Goal: Task Accomplishment & Management: Use online tool/utility

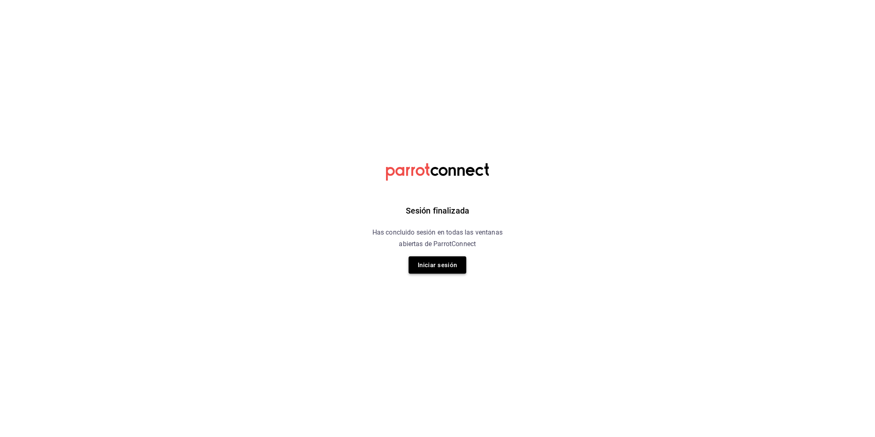
click at [438, 266] on button "Iniciar sesión" at bounding box center [438, 264] width 58 height 17
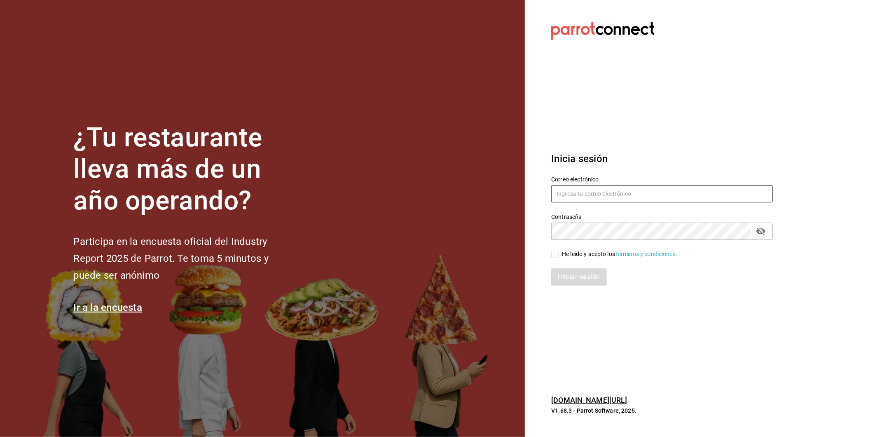
type input "marco.maynez@grupocosteno.com"
drag, startPoint x: 556, startPoint y: 256, endPoint x: 555, endPoint y: 261, distance: 5.0
click at [556, 256] on input "He leído y acepto los Términos y condiciones." at bounding box center [554, 253] width 7 height 7
checkbox input "true"
click at [568, 287] on div "Inicia sesión Correo electrónico marco.maynez@grupocosteno.com Contraseña Contr…" at bounding box center [662, 218] width 222 height 154
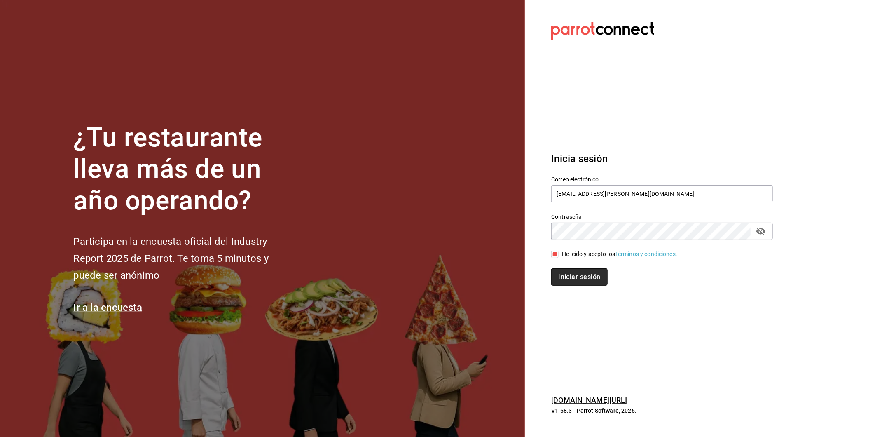
click at [568, 282] on button "Iniciar sesión" at bounding box center [579, 276] width 56 height 17
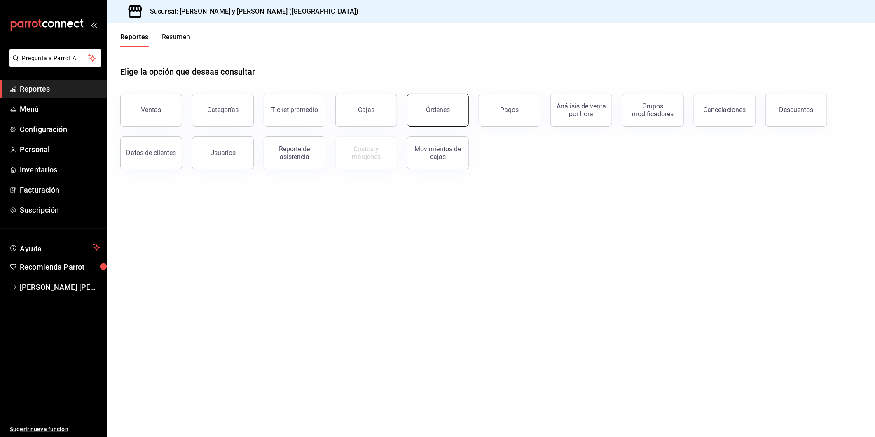
click at [444, 108] on div "Órdenes" at bounding box center [438, 110] width 24 height 8
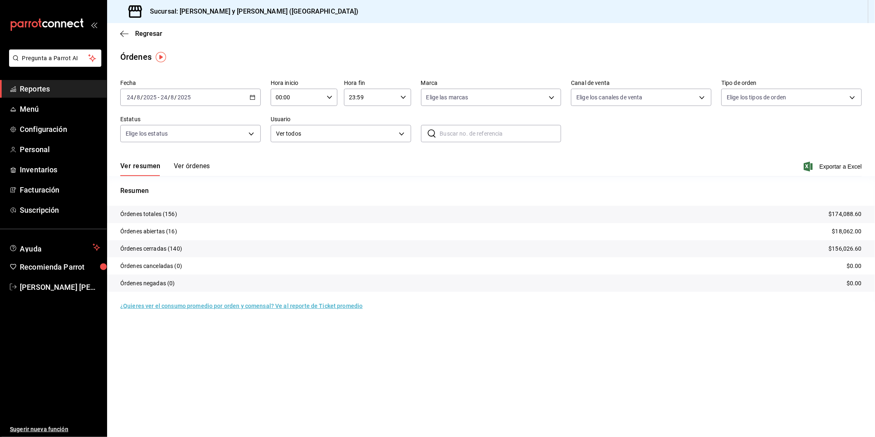
click at [252, 98] on icon "button" at bounding box center [253, 97] width 6 height 6
click at [148, 213] on span "Rango de fechas" at bounding box center [159, 214] width 64 height 9
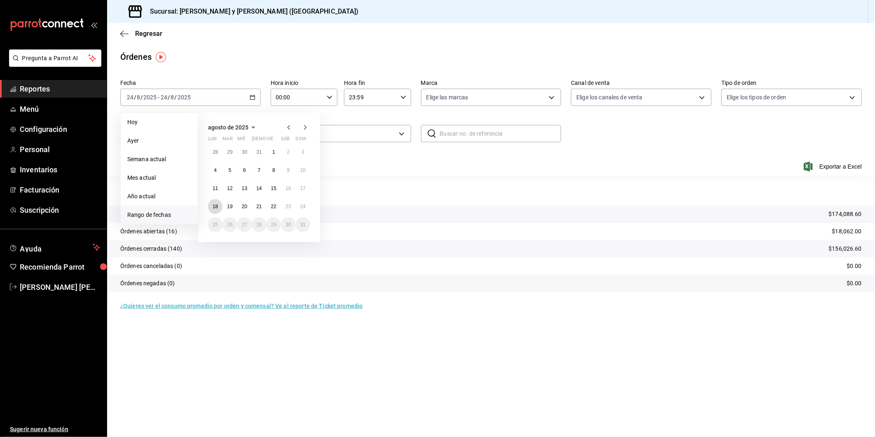
click at [215, 206] on abbr "18" at bounding box center [215, 206] width 5 height 6
click at [301, 203] on abbr "24" at bounding box center [302, 206] width 5 height 6
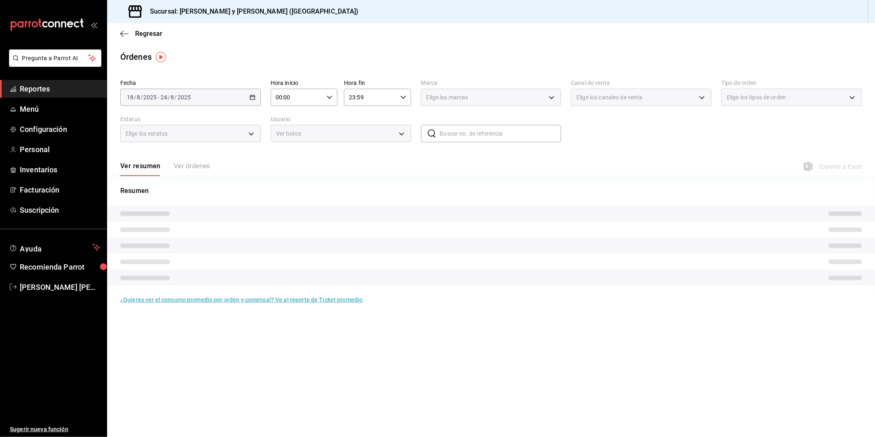
click at [328, 99] on icon "button" at bounding box center [330, 97] width 6 height 6
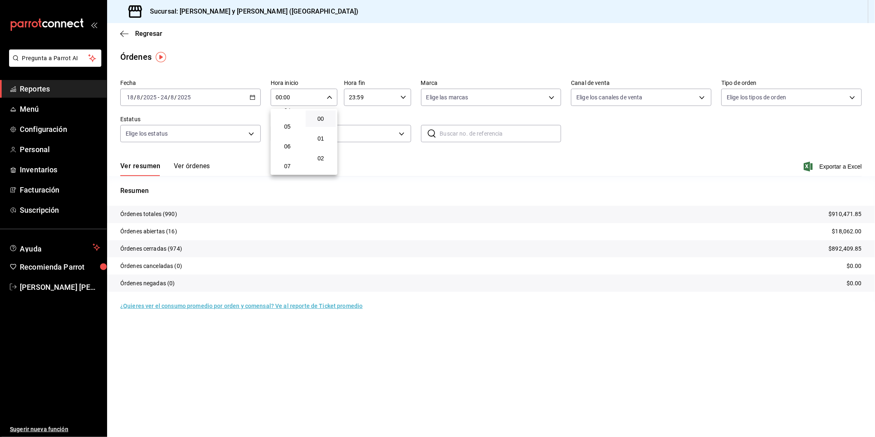
scroll to position [91, 0]
click at [253, 96] on div at bounding box center [437, 218] width 875 height 437
click at [253, 96] on \(Stroke\) "button" at bounding box center [252, 97] width 5 height 5
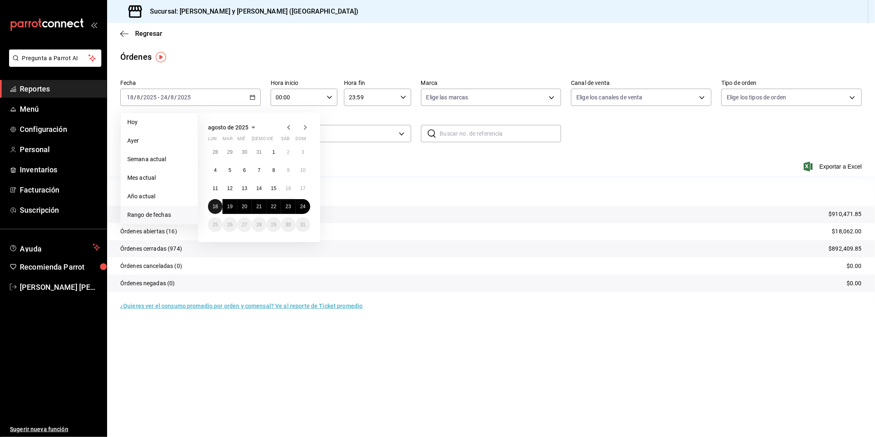
click at [217, 205] on abbr "18" at bounding box center [215, 206] width 5 height 6
click at [290, 206] on abbr "23" at bounding box center [287, 206] width 5 height 6
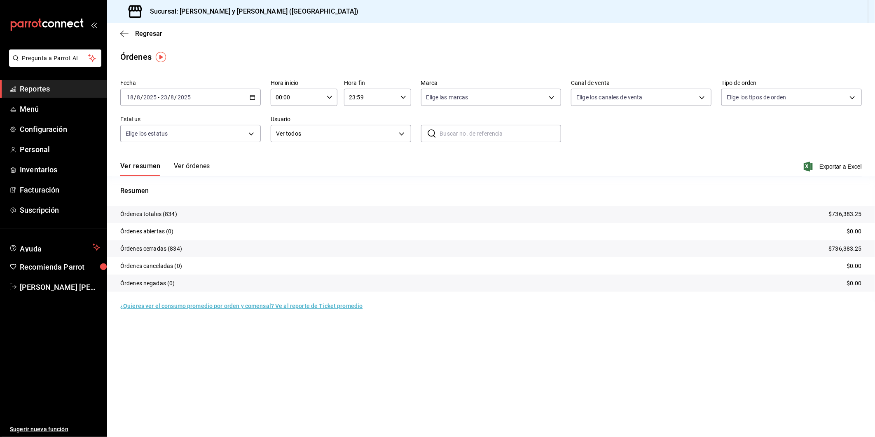
click at [251, 101] on div "[DATE] [DATE] - [DATE] [DATE]" at bounding box center [190, 97] width 140 height 17
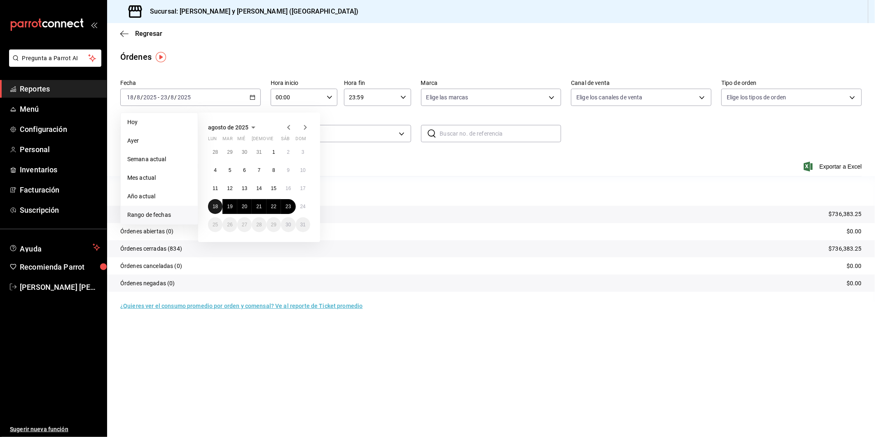
click at [213, 201] on button "18" at bounding box center [215, 206] width 14 height 15
click at [304, 208] on abbr "24" at bounding box center [302, 206] width 5 height 6
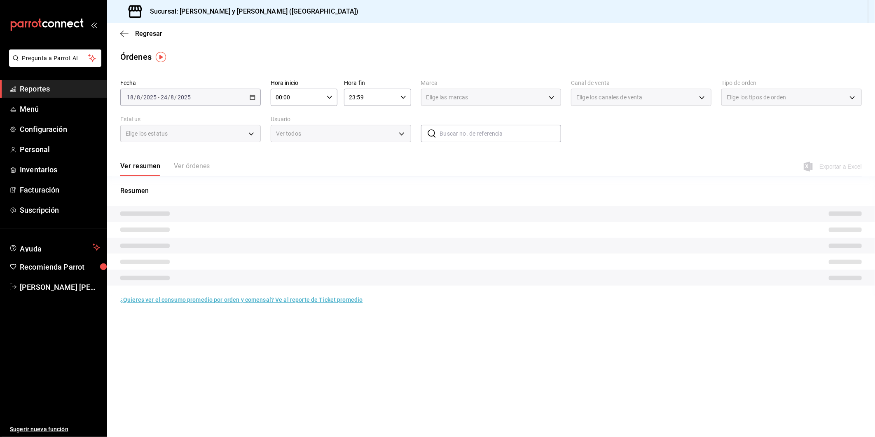
click at [330, 99] on icon "button" at bounding box center [330, 97] width 6 height 6
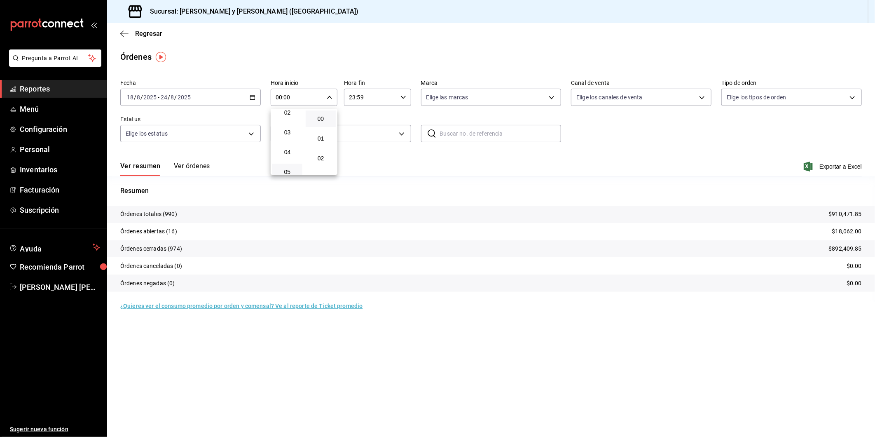
click at [288, 166] on button "05" at bounding box center [287, 172] width 30 height 16
type input "05:00"
click at [551, 98] on div at bounding box center [437, 218] width 875 height 437
click at [551, 98] on body "Pregunta a Parrot AI Reportes Menú Configuración Personal Inventarios Facturaci…" at bounding box center [437, 218] width 875 height 437
click at [430, 129] on input "checkbox" at bounding box center [429, 129] width 7 height 7
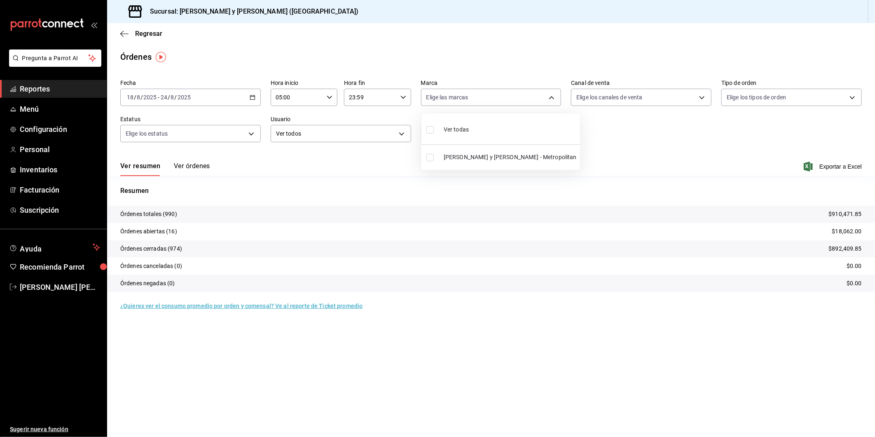
checkbox input "true"
type input "5c4b5436-b9cd-4a1a-b4e8-85329c7394cf"
checkbox input "true"
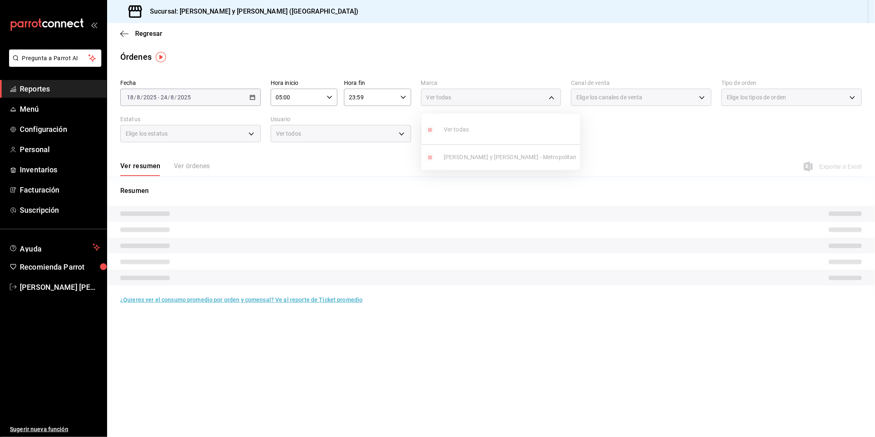
click at [701, 98] on div at bounding box center [437, 218] width 875 height 437
click at [701, 98] on div "Elige los canales de venta" at bounding box center [641, 97] width 140 height 17
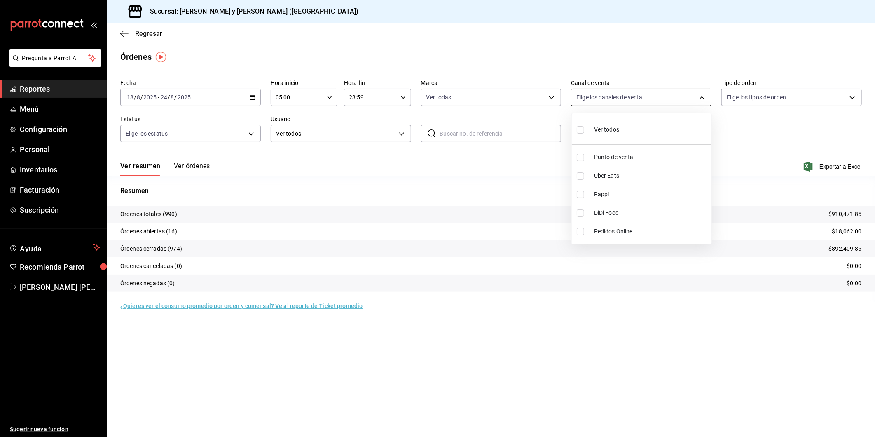
click at [702, 98] on body "Pregunta a Parrot AI Reportes Menú Configuración Personal Inventarios Facturaci…" at bounding box center [437, 218] width 875 height 437
click at [580, 131] on input "checkbox" at bounding box center [580, 129] width 7 height 7
checkbox input "true"
type input "PARROT,UBER_EATS,RAPPI,DIDI_FOOD,ONLINE"
checkbox input "true"
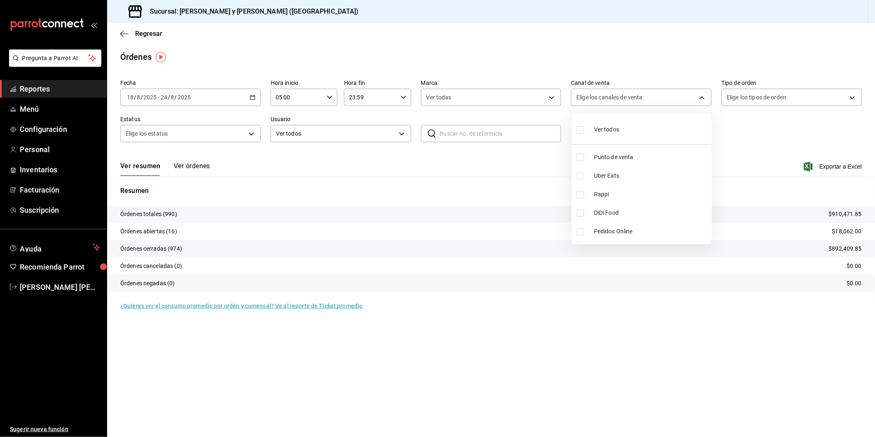
checkbox input "true"
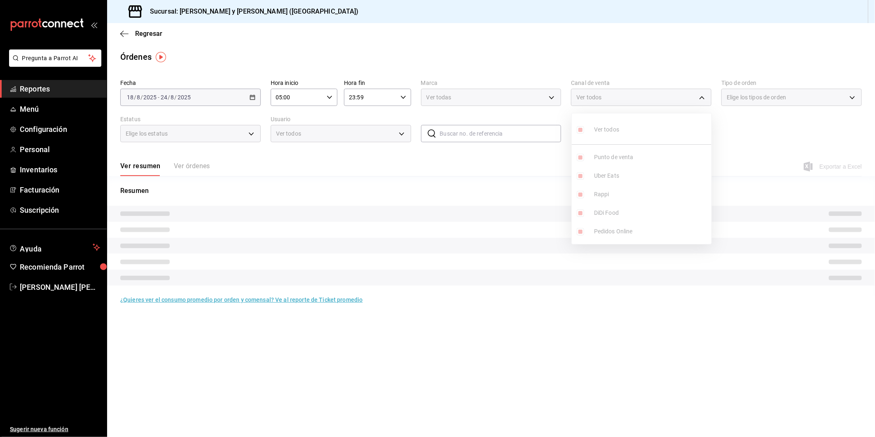
click at [767, 130] on div at bounding box center [437, 218] width 875 height 437
click at [851, 98] on div "Elige los tipos de orden" at bounding box center [791, 97] width 140 height 17
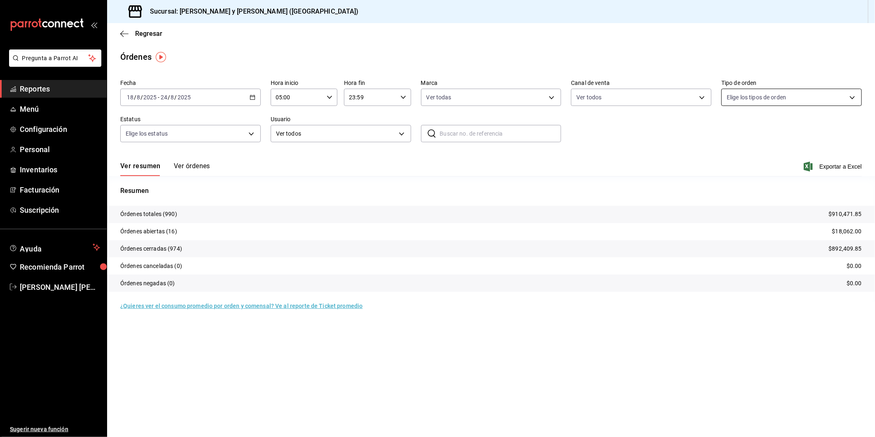
click at [851, 99] on body "Pregunta a Parrot AI Reportes Menú Configuración Personal Inventarios Facturaci…" at bounding box center [437, 218] width 875 height 437
click at [731, 211] on input "checkbox" at bounding box center [730, 212] width 7 height 7
checkbox input "true"
type input "4ffca59b-4c2c-40e7-90fe-fdf72e946522"
click at [251, 133] on div at bounding box center [437, 218] width 875 height 437
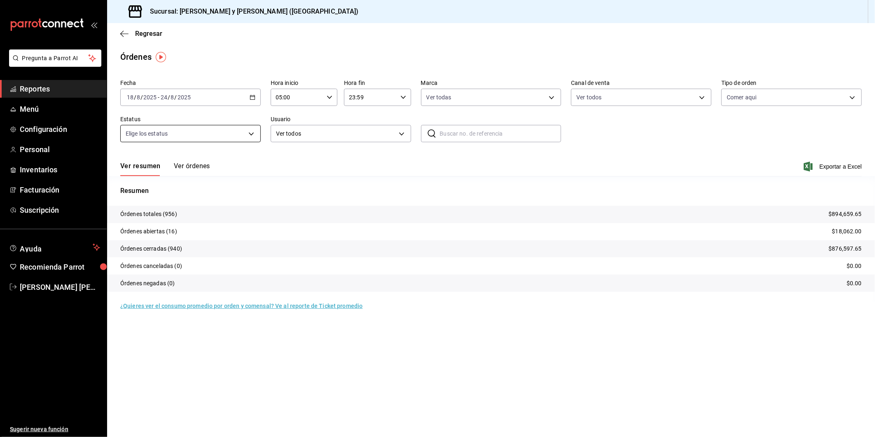
click at [252, 135] on body "Pregunta a Parrot AI Reportes Menú Configuración Personal Inventarios Facturaci…" at bounding box center [437, 218] width 875 height 437
click at [132, 167] on input "checkbox" at bounding box center [129, 165] width 7 height 7
checkbox input "true"
type input "DENIED,FINISHED,CANCELED,OPEN"
checkbox input "true"
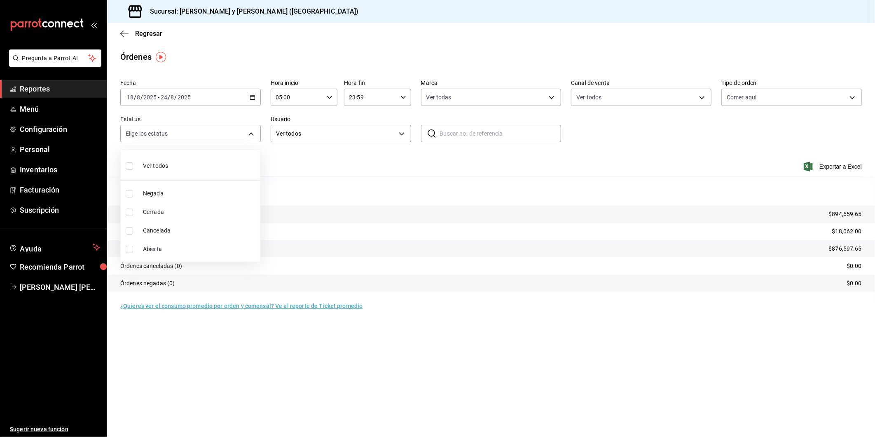
checkbox input "true"
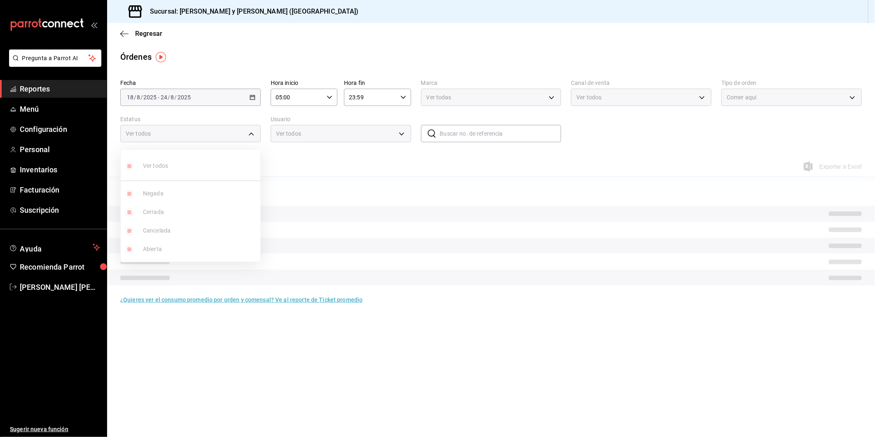
click at [400, 132] on div at bounding box center [437, 218] width 875 height 437
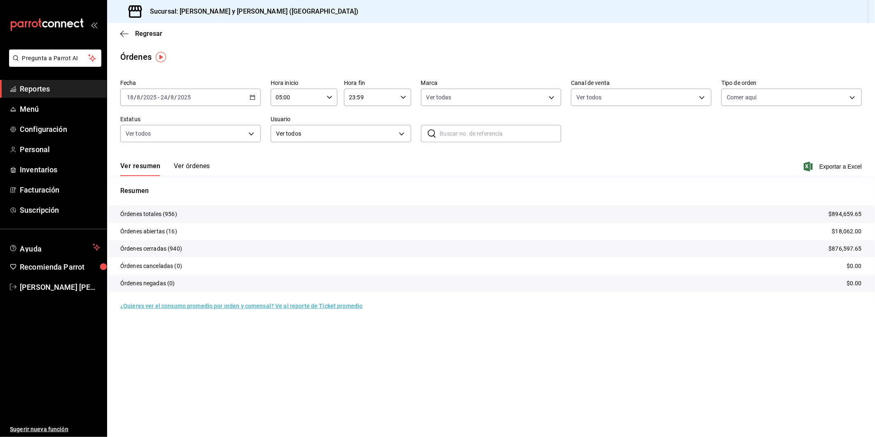
click at [401, 132] on body "Pregunta a Parrot AI Reportes Menú Configuración Personal Inventarios Facturaci…" at bounding box center [437, 218] width 875 height 437
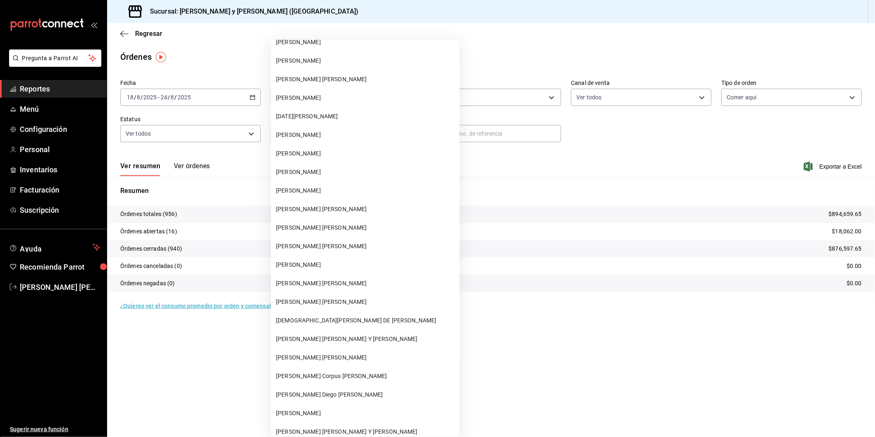
scroll to position [31701, 0]
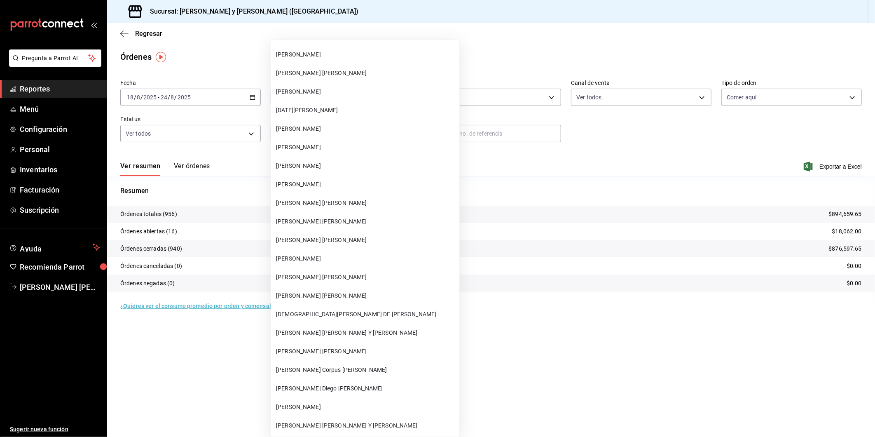
click at [344, 421] on span "[PERSON_NAME] [PERSON_NAME] Y [PERSON_NAME]" at bounding box center [366, 425] width 180 height 9
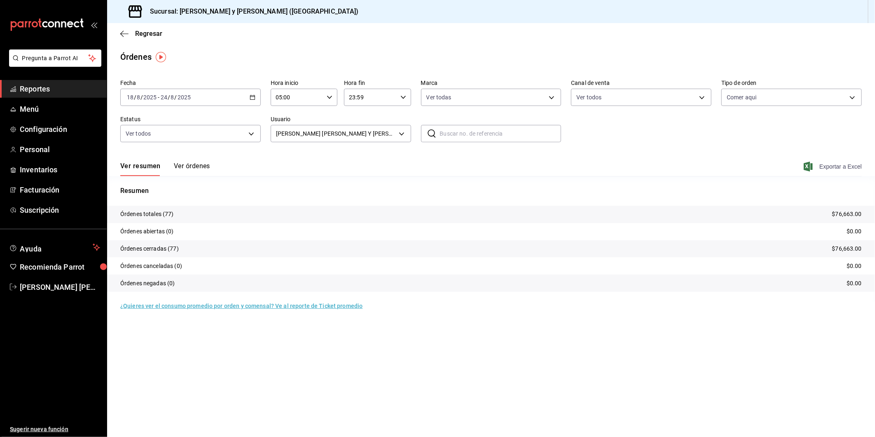
click at [812, 165] on icon "button" at bounding box center [808, 166] width 9 height 10
click at [402, 132] on body "Pregunta a Parrot AI Reportes Menú Configuración Personal Inventarios Facturaci…" at bounding box center [437, 218] width 875 height 437
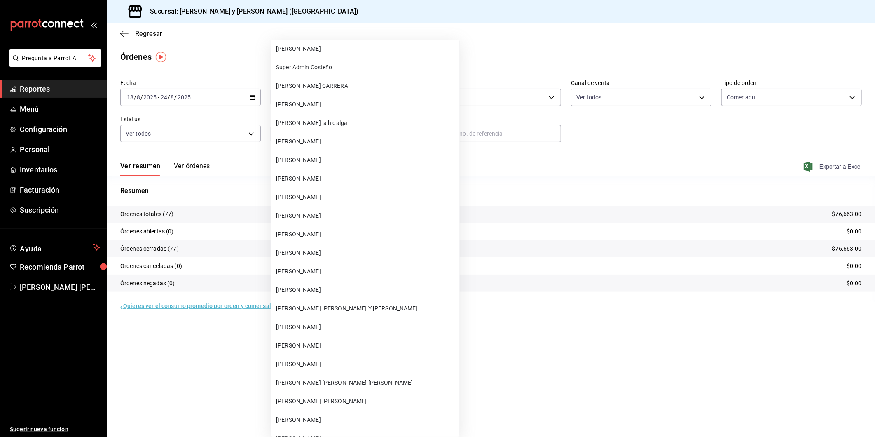
scroll to position [3615, 0]
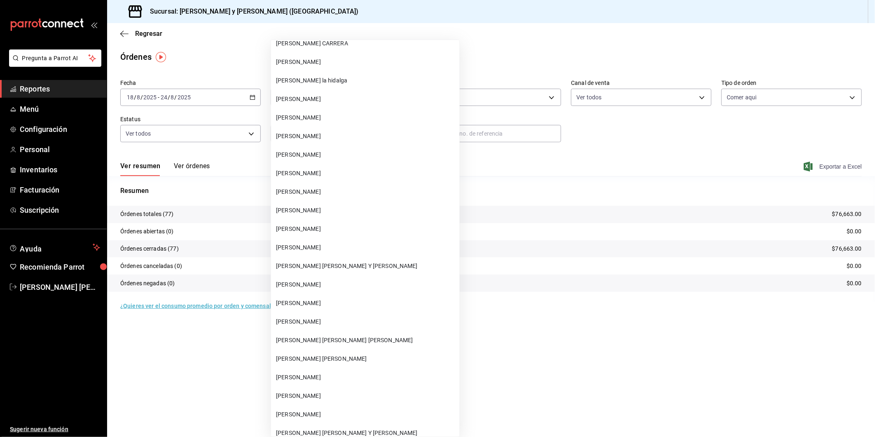
click at [350, 262] on span "[PERSON_NAME] [PERSON_NAME] Y [PERSON_NAME]" at bounding box center [366, 266] width 180 height 9
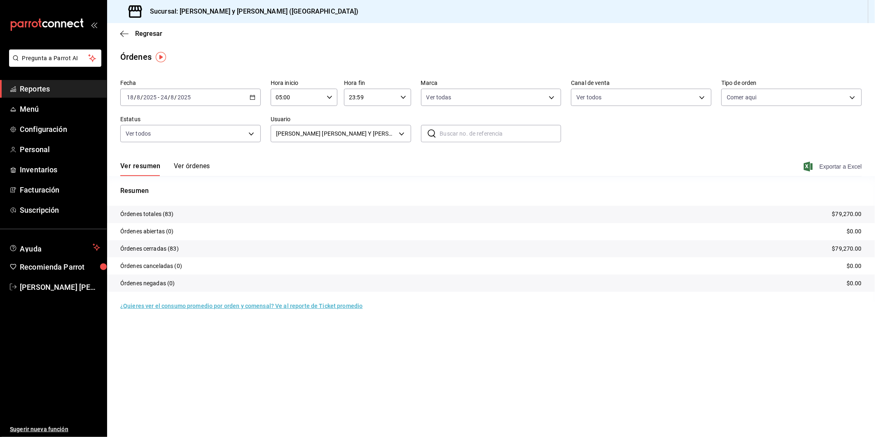
click at [839, 164] on span "Exportar a Excel" at bounding box center [833, 166] width 56 height 10
click at [401, 133] on body "Pregunta a Parrot AI Reportes Menú Configuración Personal Inventarios Facturaci…" at bounding box center [437, 218] width 875 height 437
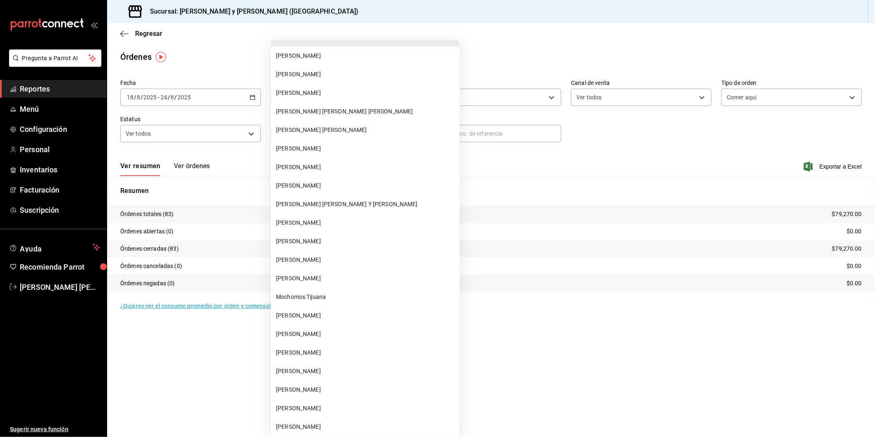
scroll to position [3867, 0]
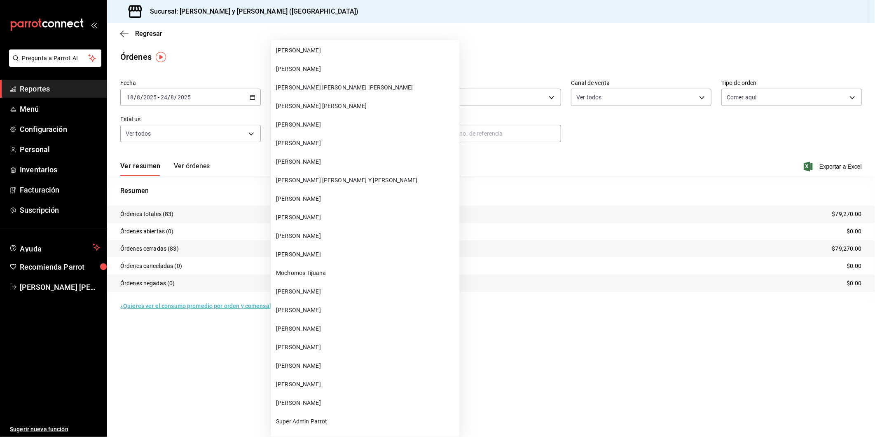
drag, startPoint x: 304, startPoint y: 174, endPoint x: 857, endPoint y: 182, distance: 552.8
click at [304, 176] on span "[PERSON_NAME] [PERSON_NAME] Y [PERSON_NAME]" at bounding box center [366, 180] width 180 height 9
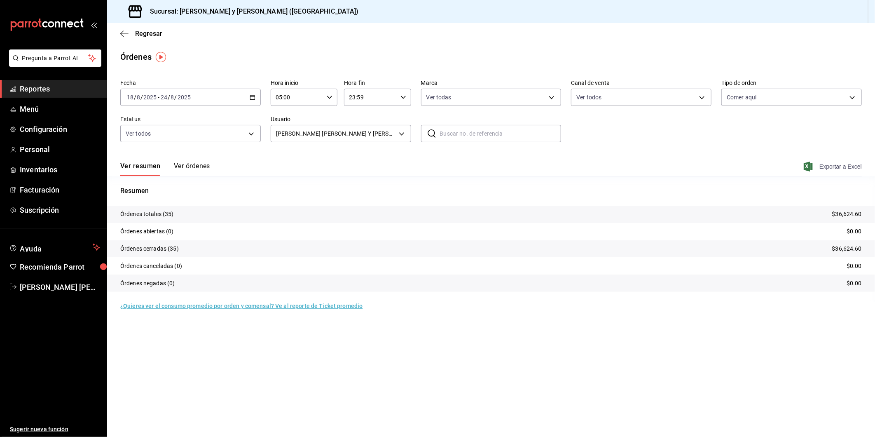
click at [829, 167] on span "Exportar a Excel" at bounding box center [833, 166] width 56 height 10
click at [404, 132] on body "Pregunta a Parrot AI Reportes Menú Configuración Personal Inventarios Facturaci…" at bounding box center [437, 218] width 875 height 437
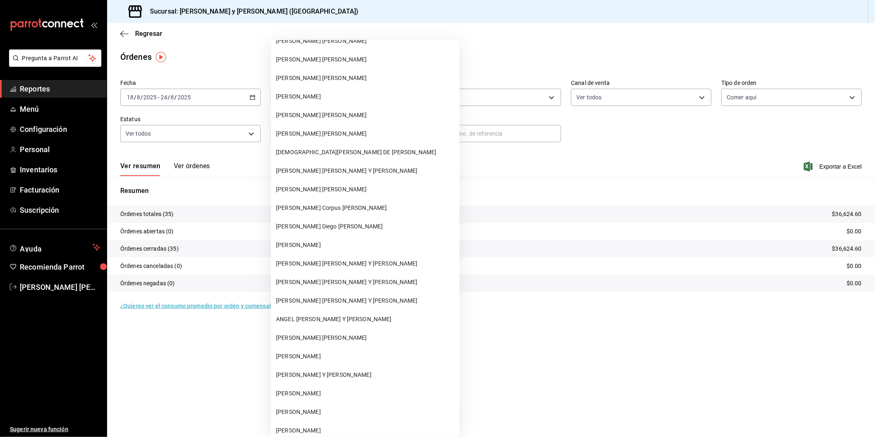
scroll to position [31872, 0]
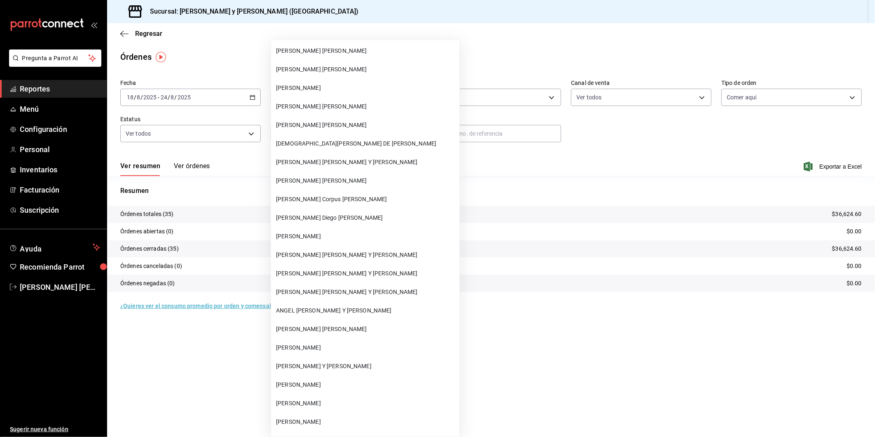
click at [313, 362] on span "[PERSON_NAME] Y [PERSON_NAME]" at bounding box center [366, 366] width 180 height 9
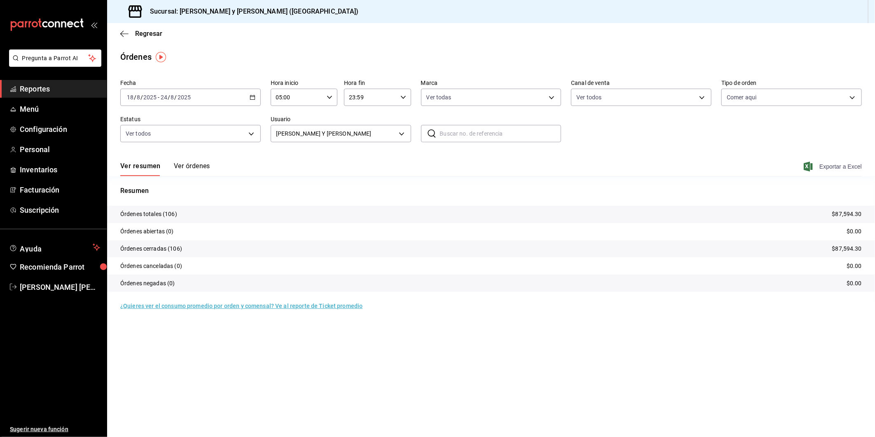
click at [839, 165] on span "Exportar a Excel" at bounding box center [833, 166] width 56 height 10
click at [400, 137] on body "Pregunta a Parrot AI Reportes Menú Configuración Personal Inventarios Facturaci…" at bounding box center [437, 218] width 875 height 437
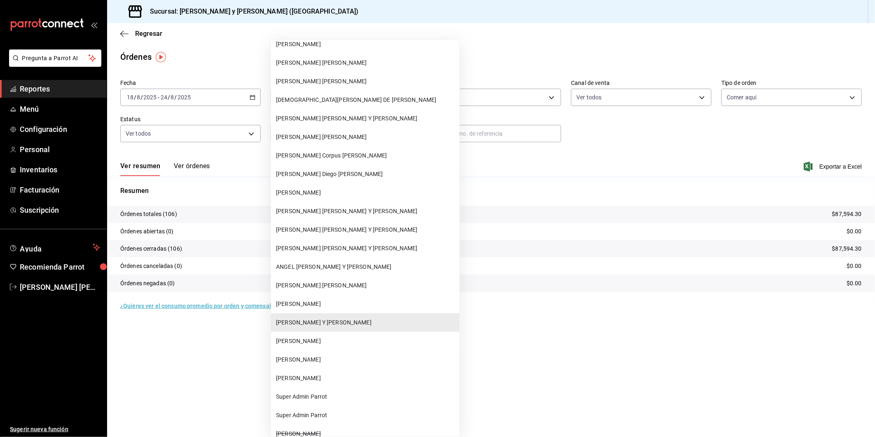
scroll to position [31917, 0]
click at [314, 354] on span "[PERSON_NAME]" at bounding box center [366, 358] width 180 height 9
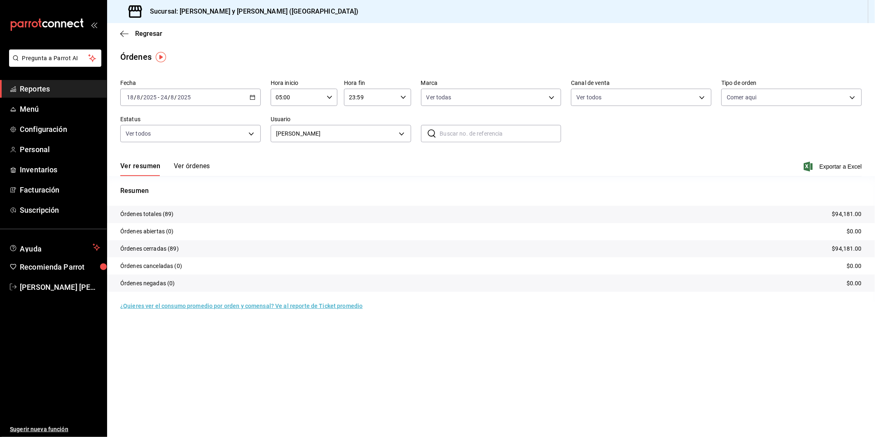
click at [810, 164] on icon "button" at bounding box center [808, 166] width 9 height 10
click at [404, 135] on body "Pregunta a Parrot AI Reportes Menú Configuración Personal Inventarios Facturaci…" at bounding box center [437, 218] width 875 height 437
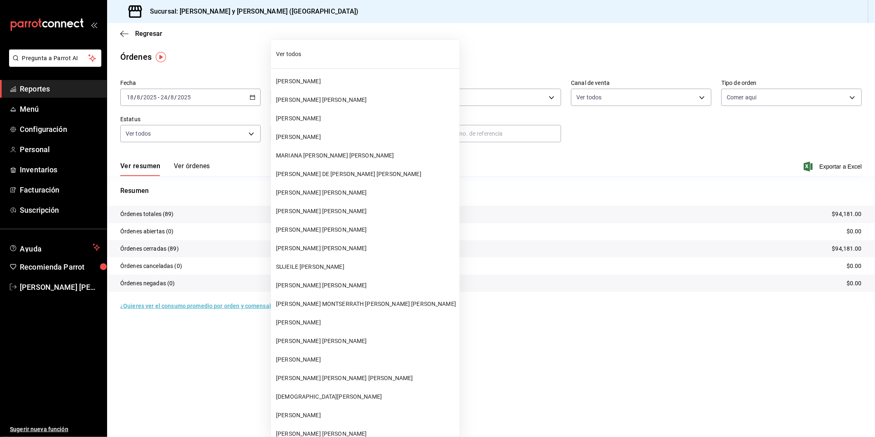
scroll to position [32000, 0]
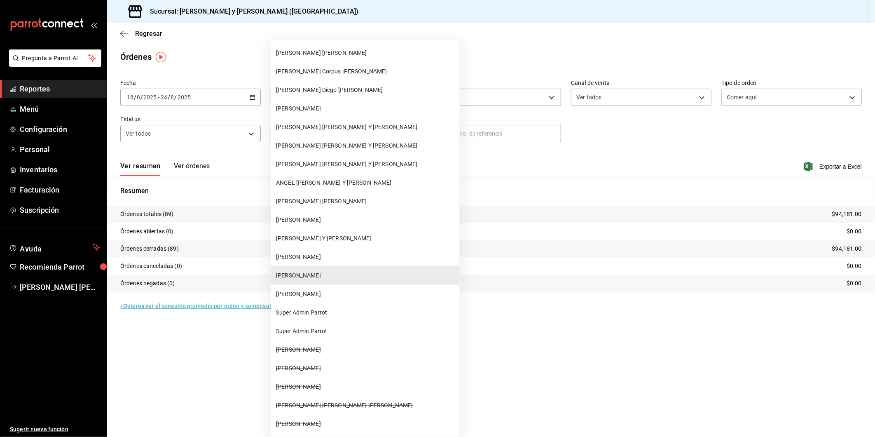
click at [313, 173] on li "ANGEL [PERSON_NAME] Y [PERSON_NAME]" at bounding box center [365, 182] width 188 height 19
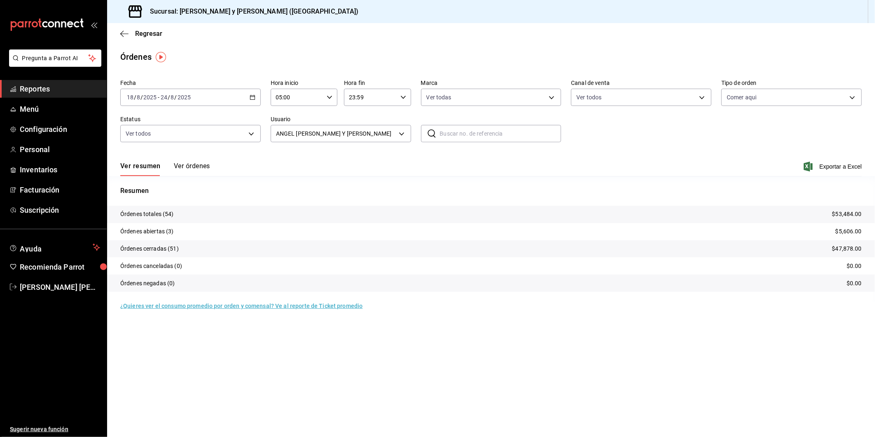
click at [812, 170] on icon "button" at bounding box center [808, 166] width 9 height 10
click at [402, 133] on body "Pregunta a Parrot AI Reportes Menú Configuración Personal Inventarios Facturaci…" at bounding box center [437, 218] width 875 height 437
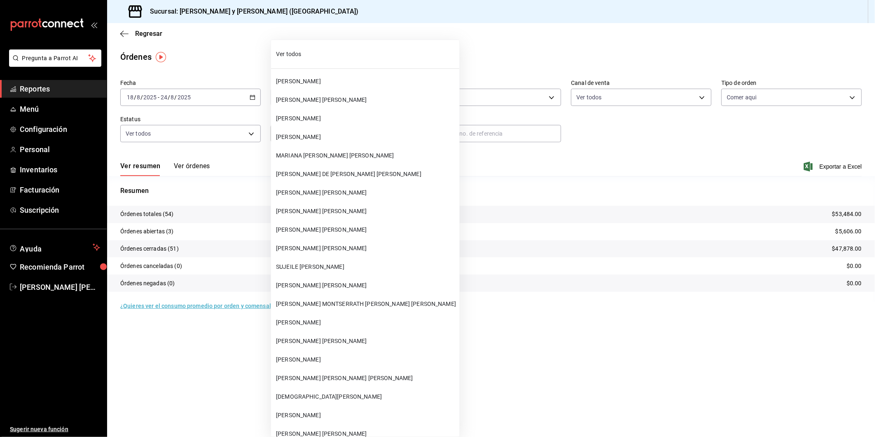
scroll to position [31907, 0]
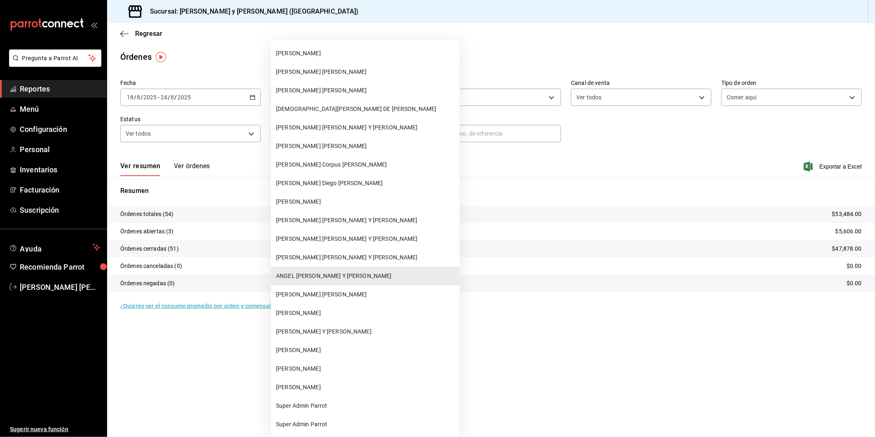
click at [307, 234] on span "[PERSON_NAME] [PERSON_NAME] Y [PERSON_NAME]" at bounding box center [366, 238] width 180 height 9
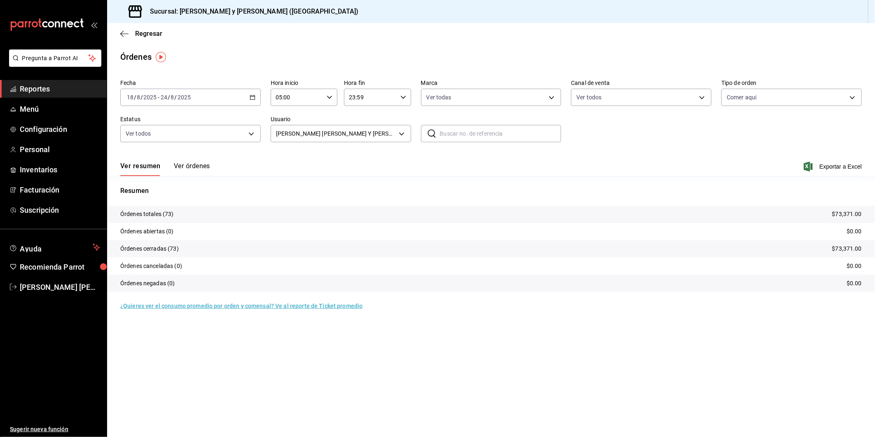
click at [811, 164] on icon "button" at bounding box center [808, 166] width 9 height 10
click at [399, 134] on body "Pregunta a Parrot AI Reportes Menú Configuración Personal Inventarios Facturaci…" at bounding box center [437, 218] width 875 height 437
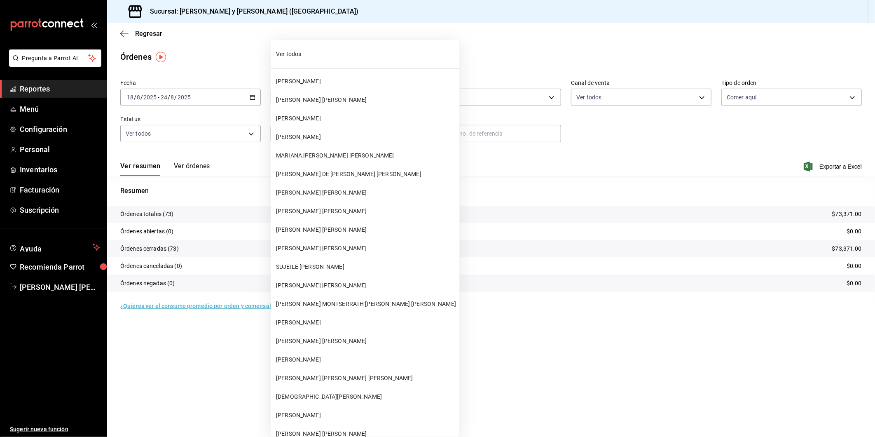
scroll to position [31870, 0]
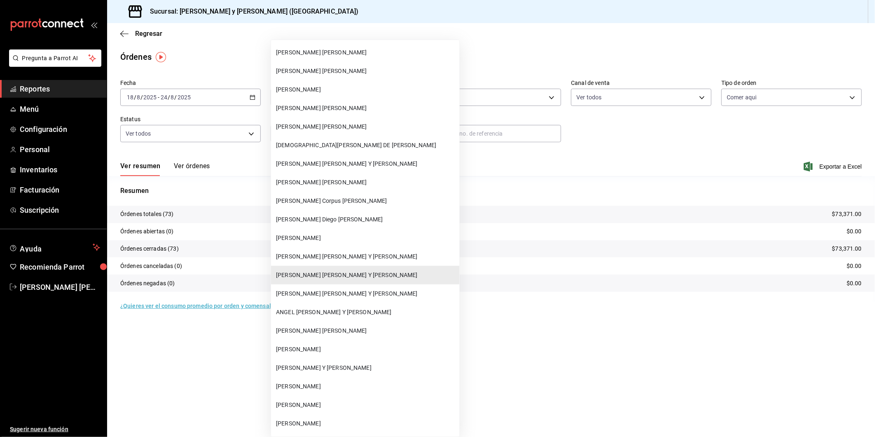
click at [314, 159] on span "[PERSON_NAME] [PERSON_NAME] Y [PERSON_NAME]" at bounding box center [366, 163] width 180 height 9
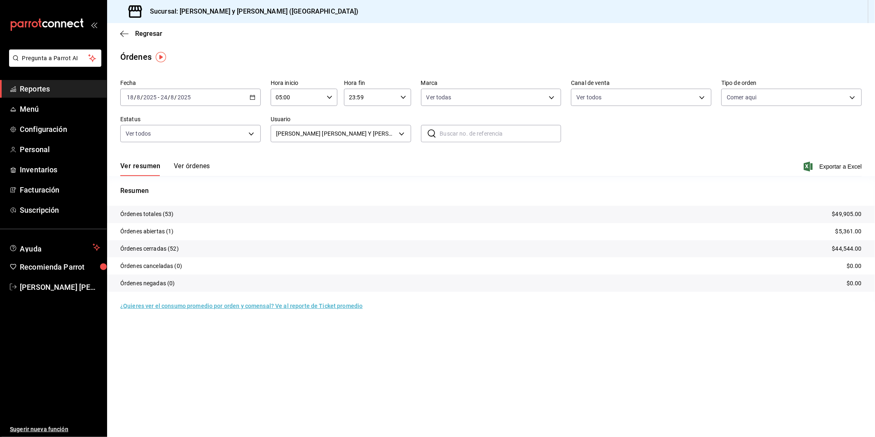
click at [822, 166] on span "Exportar a Excel" at bounding box center [833, 166] width 56 height 10
click at [400, 135] on body "Pregunta a Parrot AI Reportes Menú Configuración Personal Inventarios Facturaci…" at bounding box center [437, 218] width 875 height 437
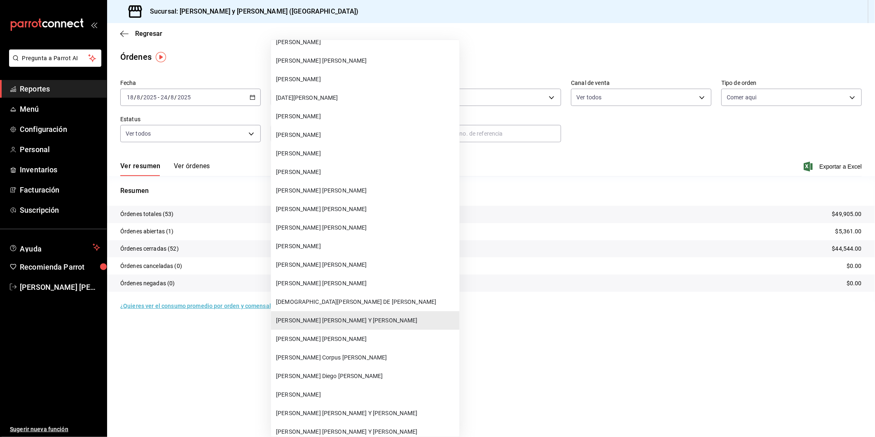
scroll to position [31713, 0]
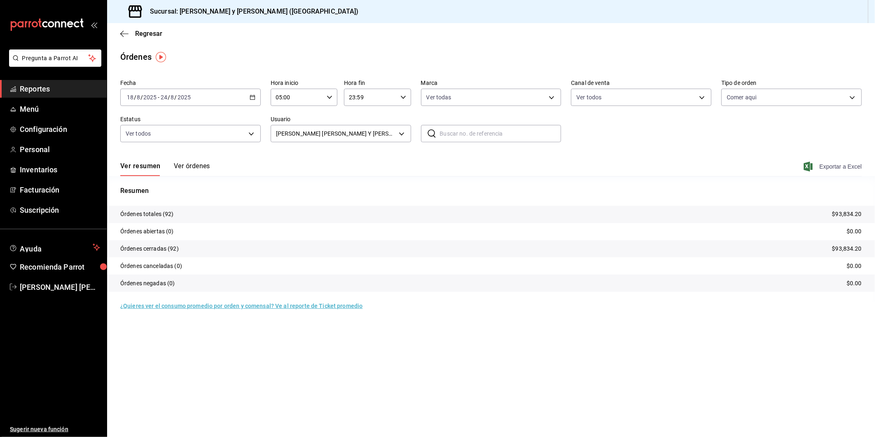
click at [832, 168] on span "Exportar a Excel" at bounding box center [833, 166] width 56 height 10
click at [400, 136] on body "Pregunta a Parrot AI Reportes Menú Configuración Personal Inventarios Facturaci…" at bounding box center [437, 218] width 875 height 437
click at [400, 135] on body "Pregunta a Parrot AI Reportes Menú Configuración Personal Inventarios Facturaci…" at bounding box center [437, 218] width 875 height 437
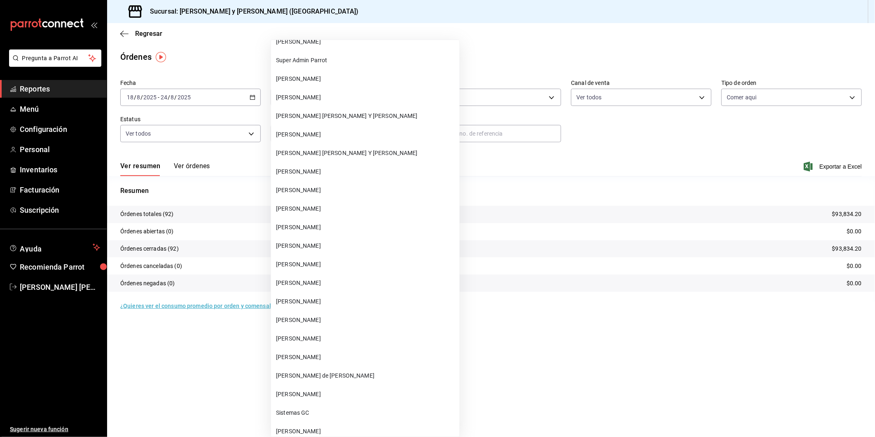
scroll to position [30973, 0]
click at [345, 185] on span "[PERSON_NAME] [PERSON_NAME] Y [PERSON_NAME]" at bounding box center [366, 189] width 180 height 9
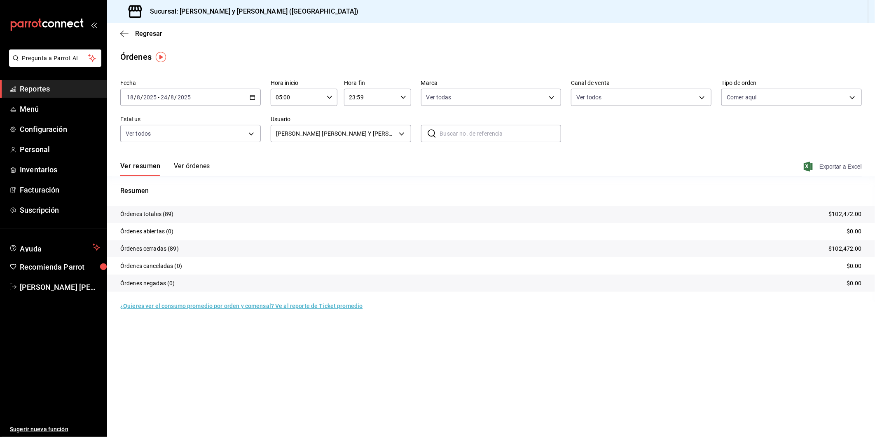
click at [824, 167] on span "Exportar a Excel" at bounding box center [833, 166] width 56 height 10
click at [402, 134] on body "Pregunta a Parrot AI Reportes Menú Configuración Personal Inventarios Facturaci…" at bounding box center [437, 218] width 875 height 437
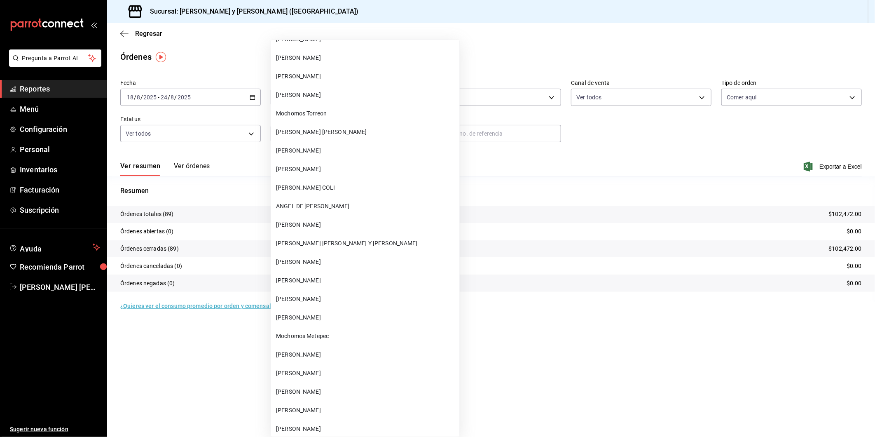
scroll to position [11656, 0]
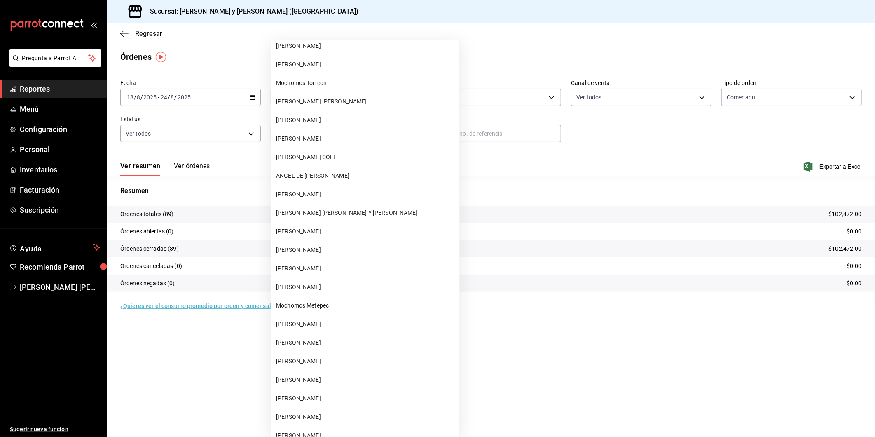
click at [309, 208] on span "[PERSON_NAME] [PERSON_NAME] Y [PERSON_NAME]" at bounding box center [366, 212] width 180 height 9
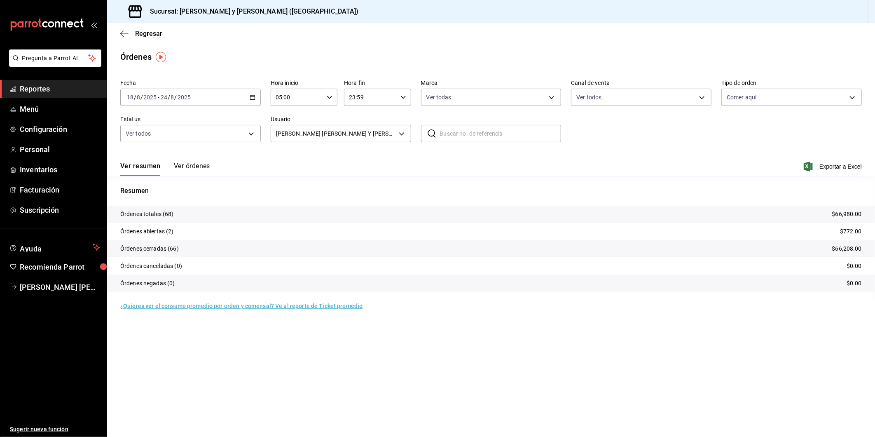
click at [811, 165] on icon "button" at bounding box center [808, 166] width 9 height 10
drag, startPoint x: 614, startPoint y: 364, endPoint x: 619, endPoint y: 341, distance: 23.6
click at [614, 364] on main "Regresar Órdenes Fecha [DATE] [DATE] - [DATE] [DATE] Hora inicio 05:00 Hora ini…" at bounding box center [491, 230] width 768 height 414
click at [831, 167] on span "Exportar a Excel" at bounding box center [833, 166] width 56 height 10
click at [839, 166] on span "Exportar a Excel" at bounding box center [833, 166] width 56 height 10
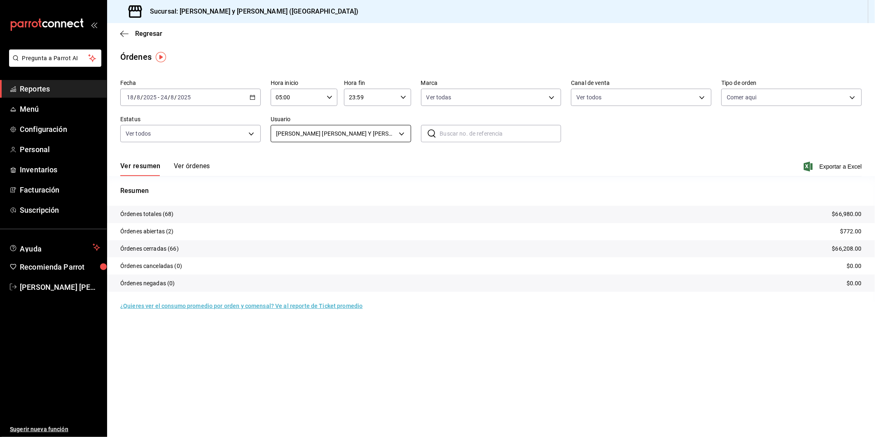
click at [401, 136] on body "Pregunta a Parrot AI Reportes Menú Configuración Personal Inventarios Facturaci…" at bounding box center [437, 218] width 875 height 437
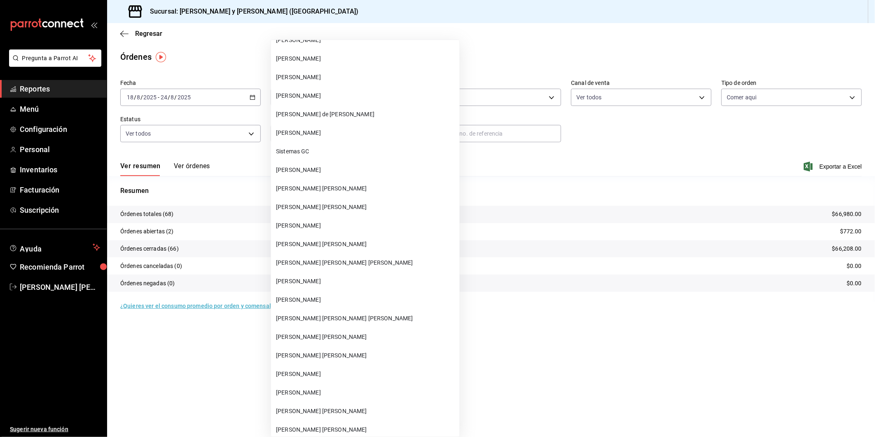
scroll to position [31294, 0]
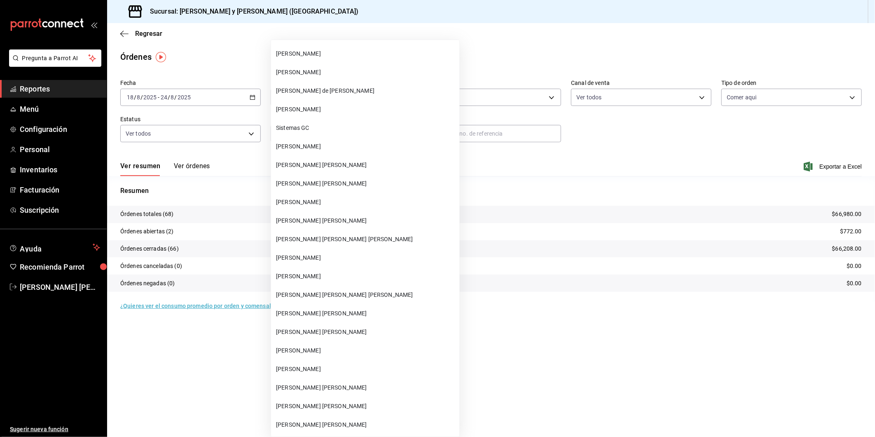
click at [313, 272] on span "[PERSON_NAME]" at bounding box center [366, 276] width 180 height 9
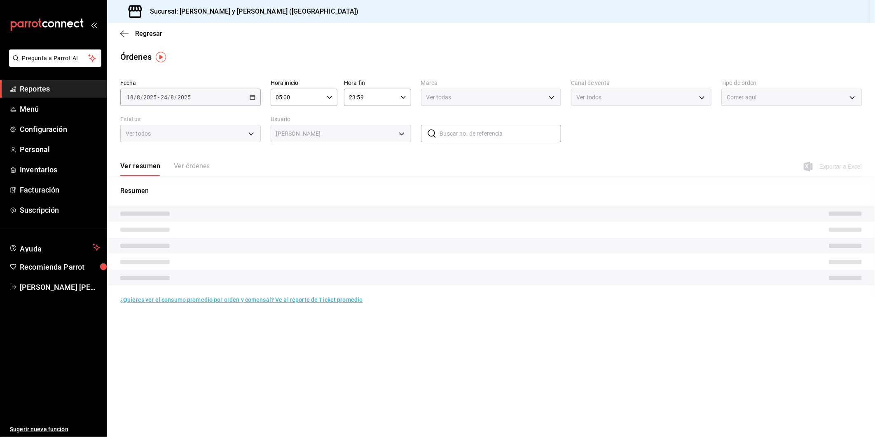
type input "f4991a19-da30-4069-bc38-05a48eac4e58"
click at [400, 135] on div "[PERSON_NAME]" at bounding box center [341, 133] width 140 height 17
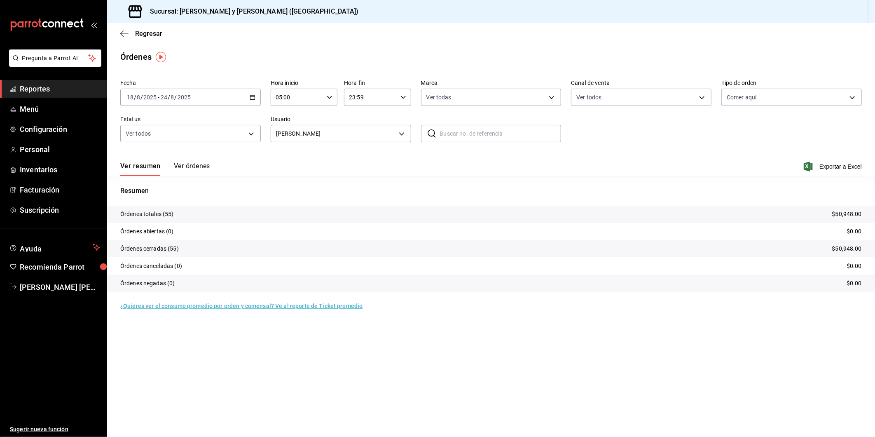
click at [502, 153] on div "Ver resumen Ver órdenes Exportar a Excel" at bounding box center [490, 164] width 741 height 24
click at [806, 166] on icon "button" at bounding box center [808, 166] width 9 height 10
